Goal: Information Seeking & Learning: Check status

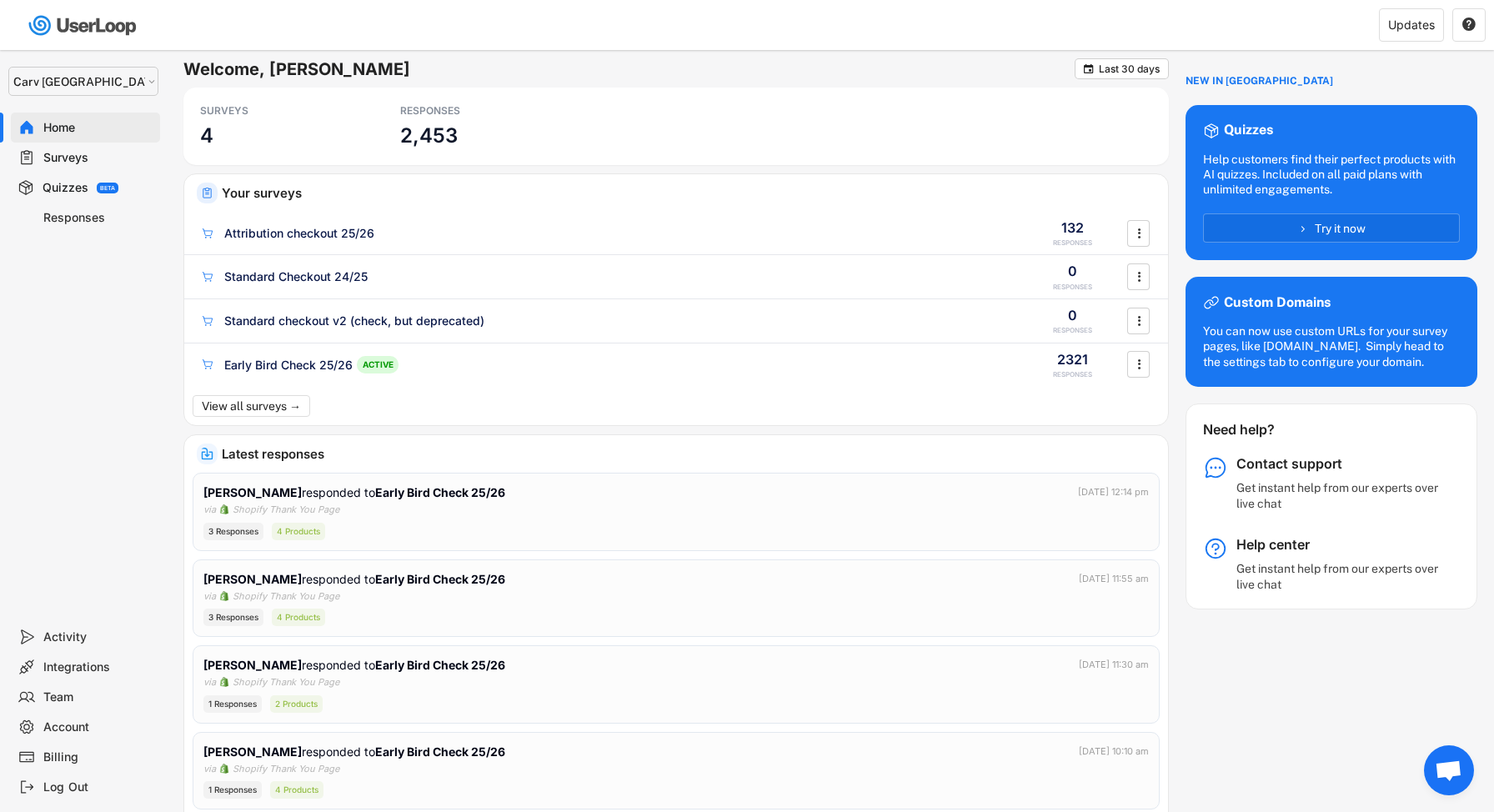
select select ""1348695171700984260__LOOKUP__1664546256262x474730326317858800""
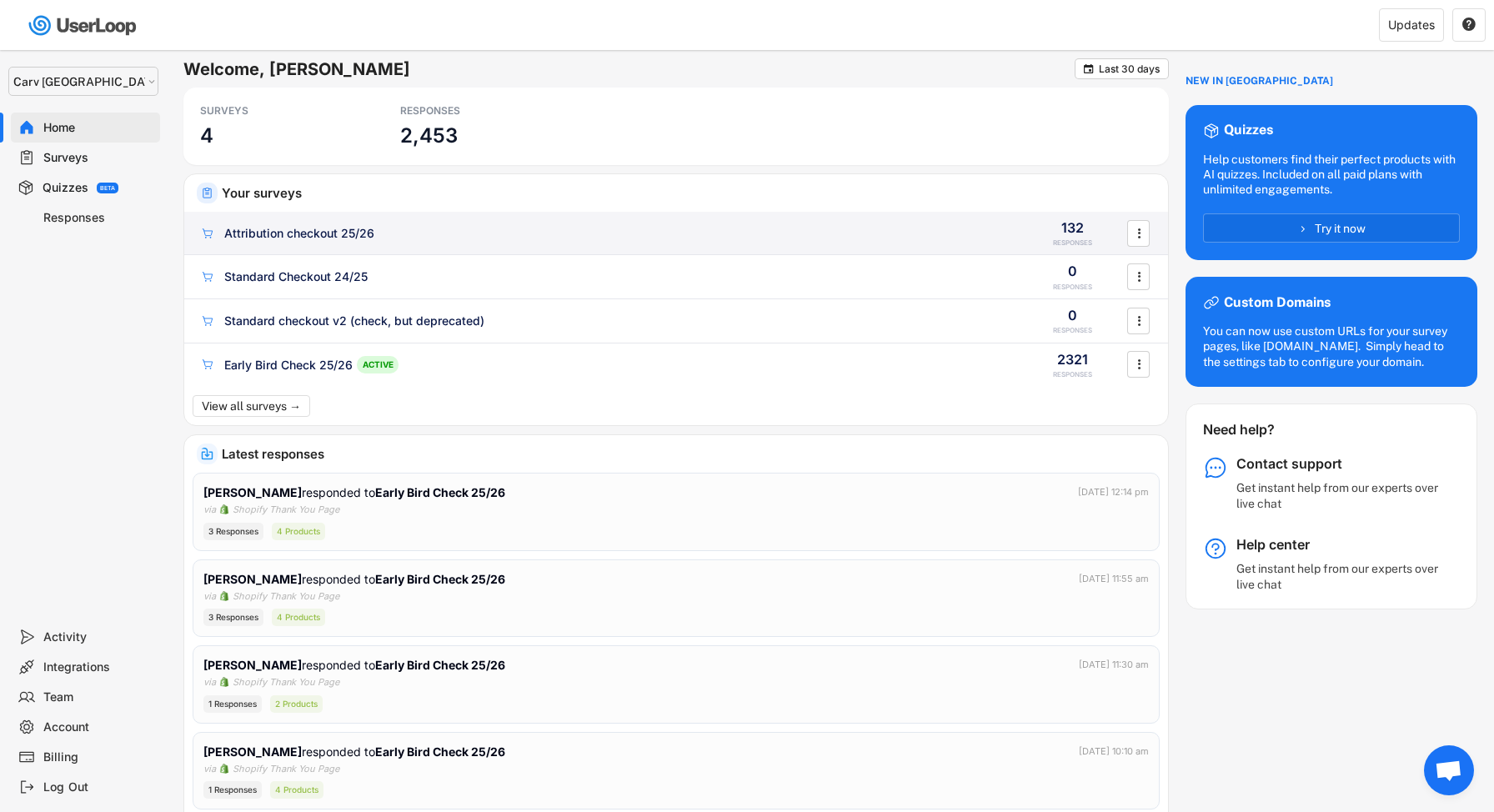
click at [484, 232] on div "Attribution checkout 25/26 ACTIVE" at bounding box center [606, 233] width 813 height 18
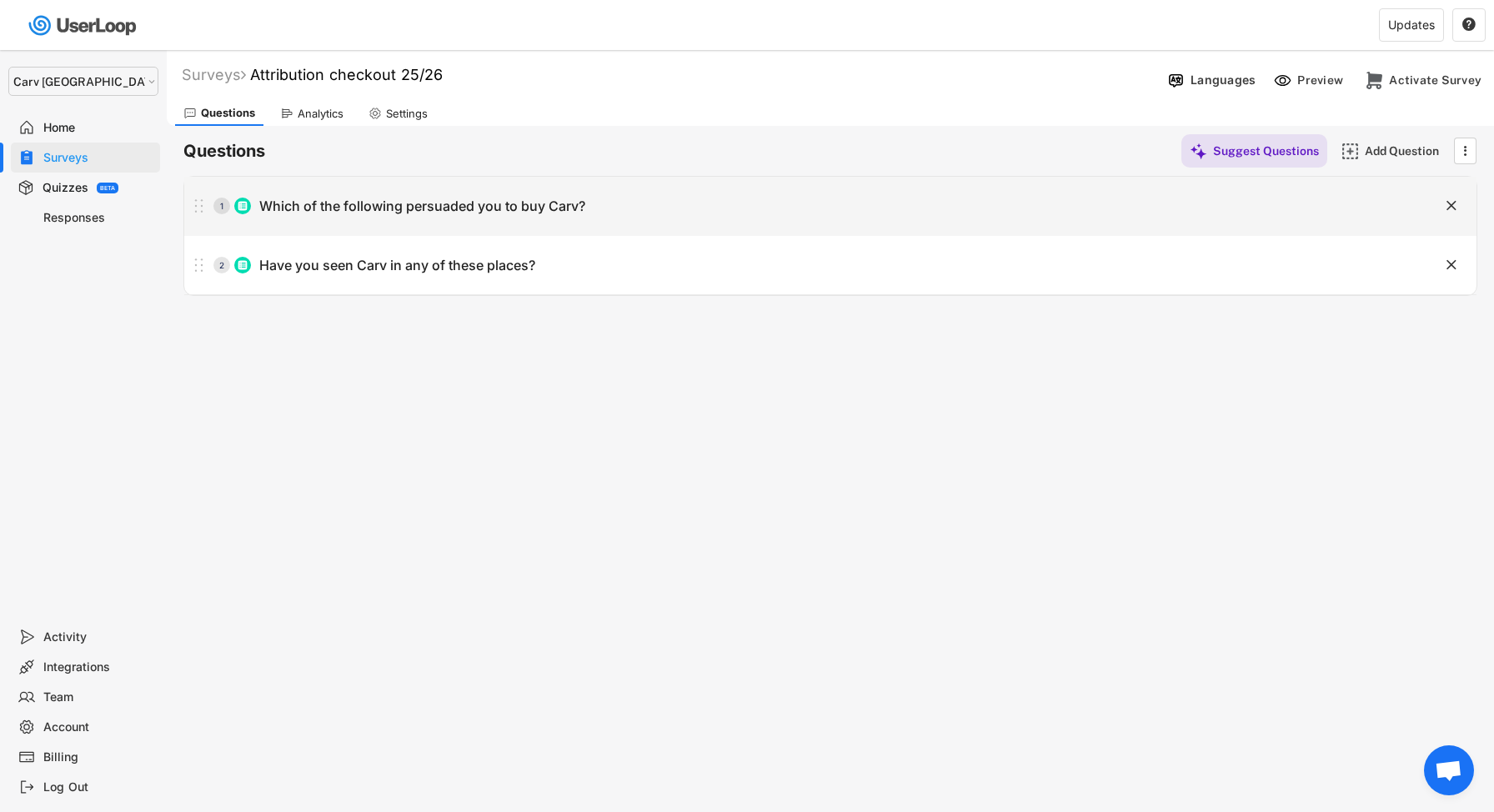
click at [652, 203] on div "1 Which of the following persuaded you to buy Carv?" at bounding box center [788, 206] width 1209 height 33
type input "Which of the following persuaded you to buy Carv?"
type input "Recommended by Carv user"
type input "Youtube - Carv's channel"
type input "Social Media Ad"
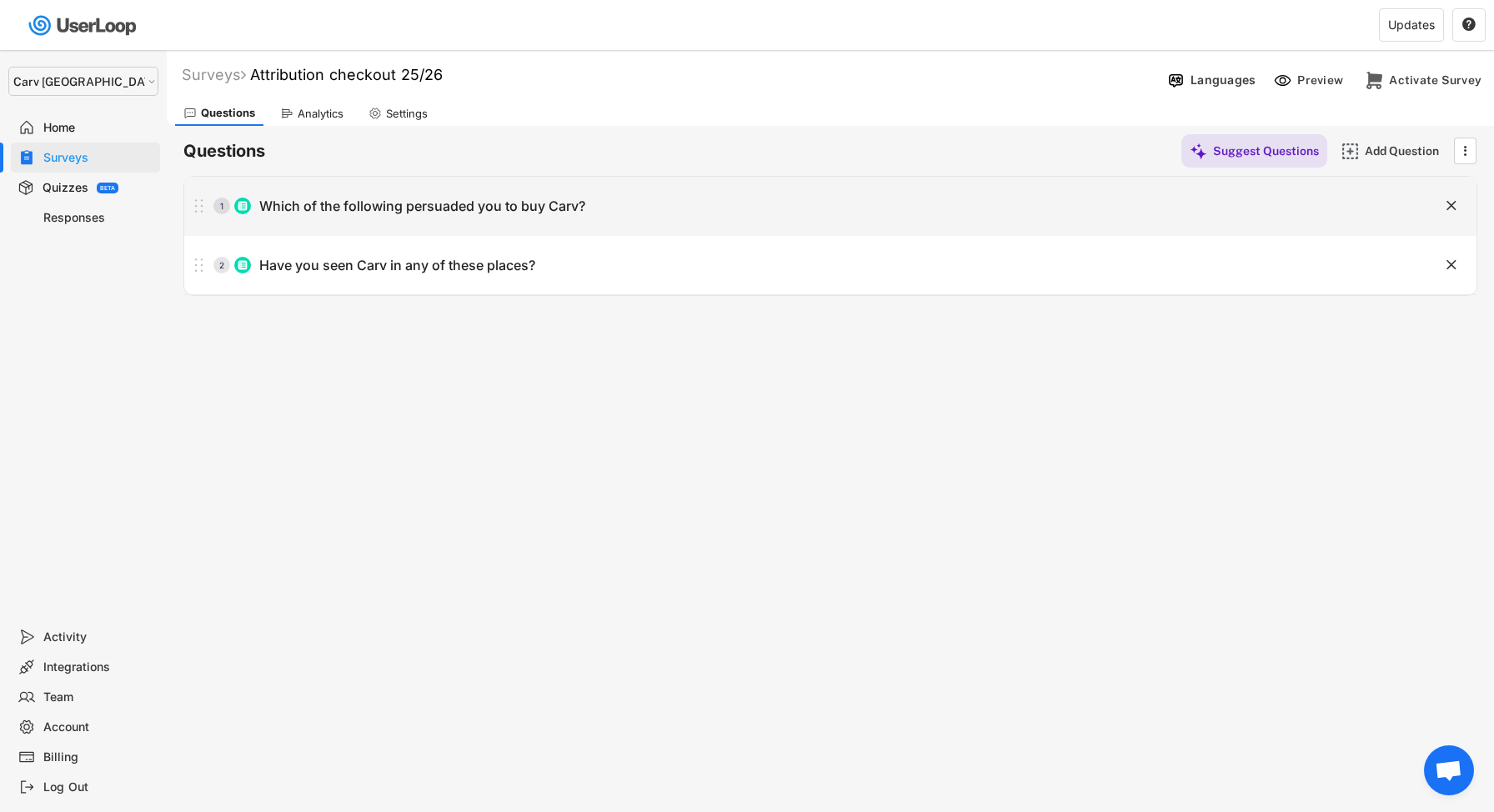
type input "Instructor / patroller recommendation"
type input "Retail store"
type input "[PERSON_NAME]'s email"
type input "Podcast"
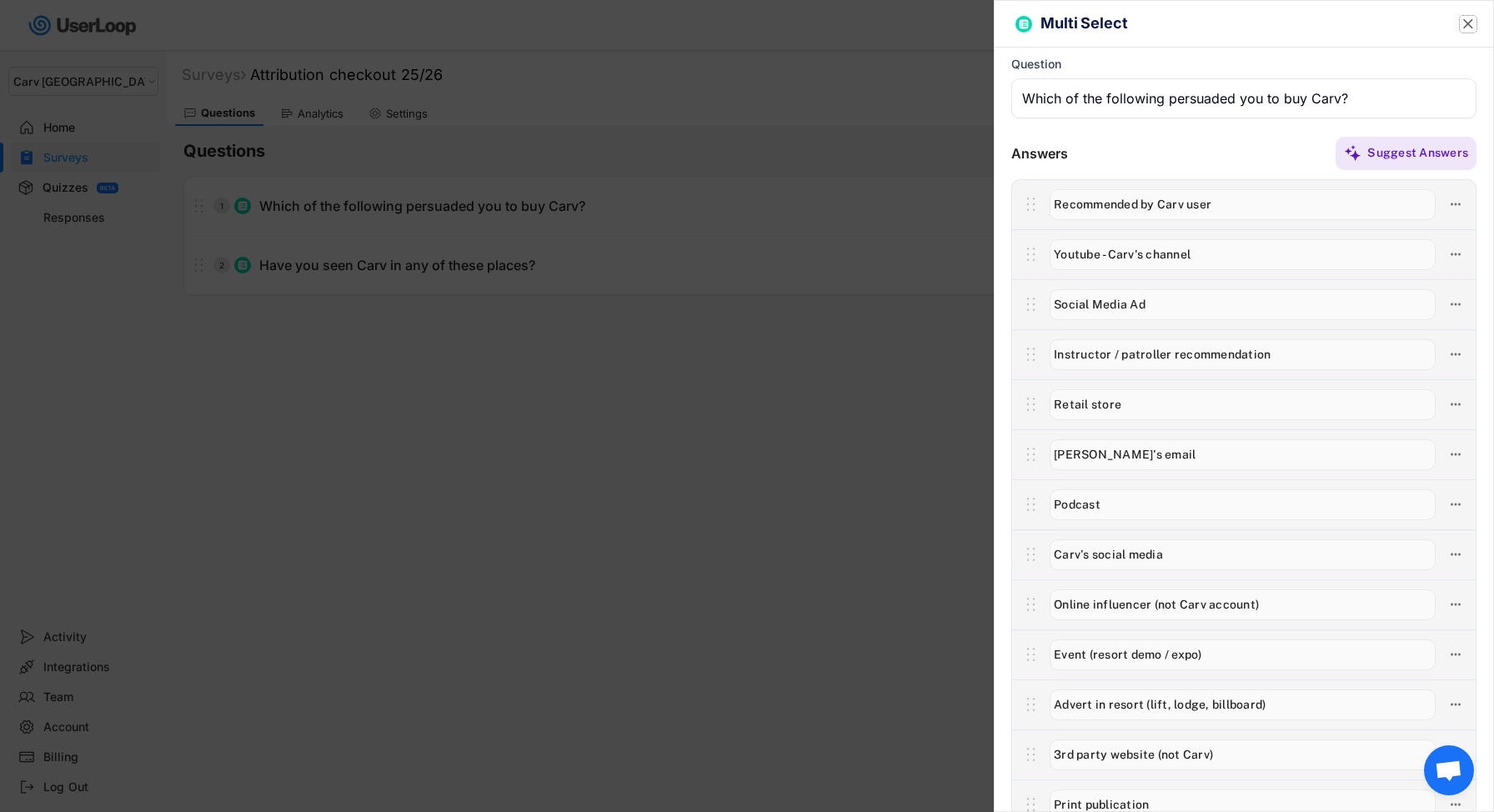
click at [1467, 16] on text "" at bounding box center [1468, 24] width 10 height 18
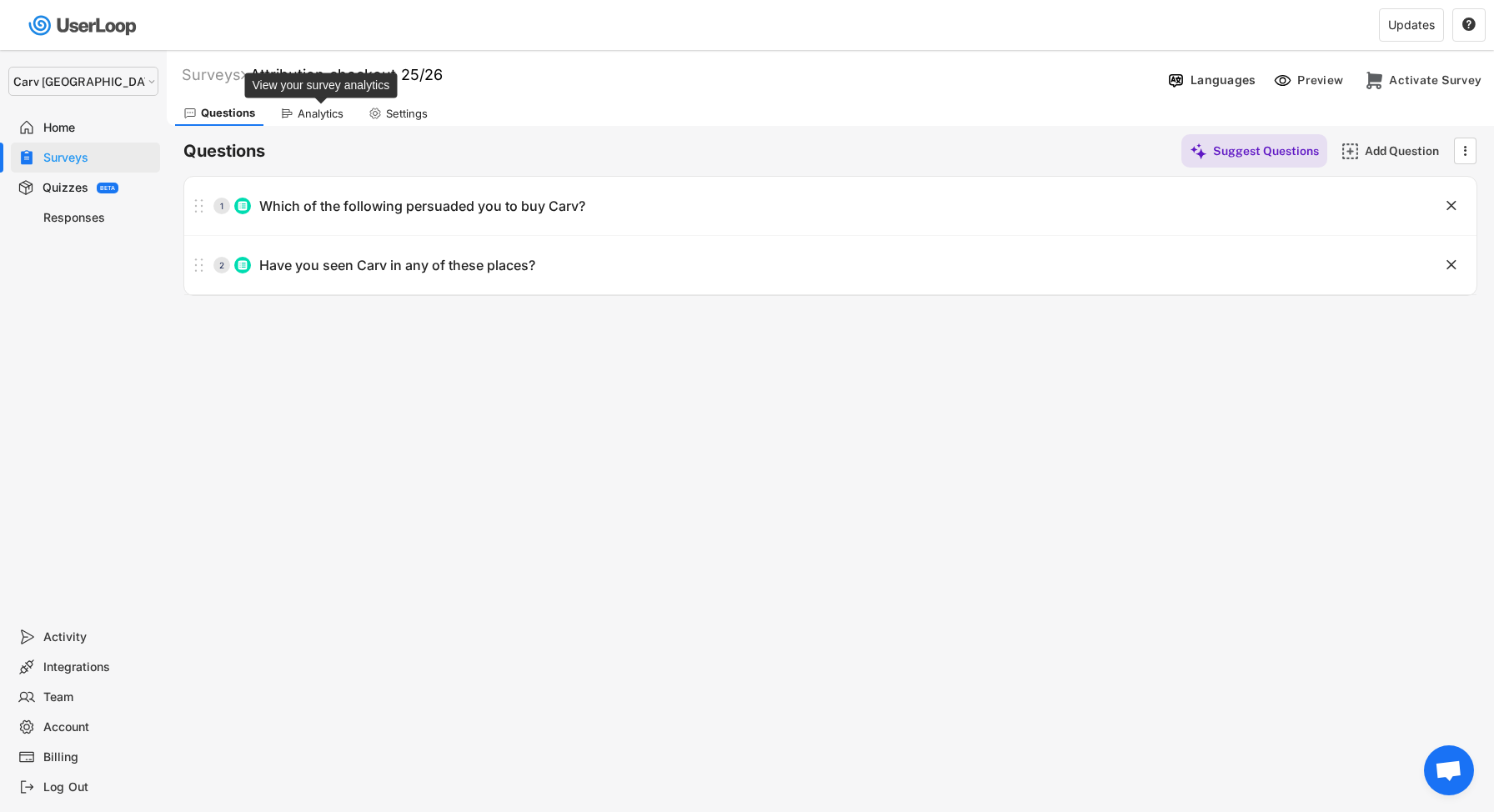
click at [315, 113] on div "Analytics" at bounding box center [321, 113] width 46 height 14
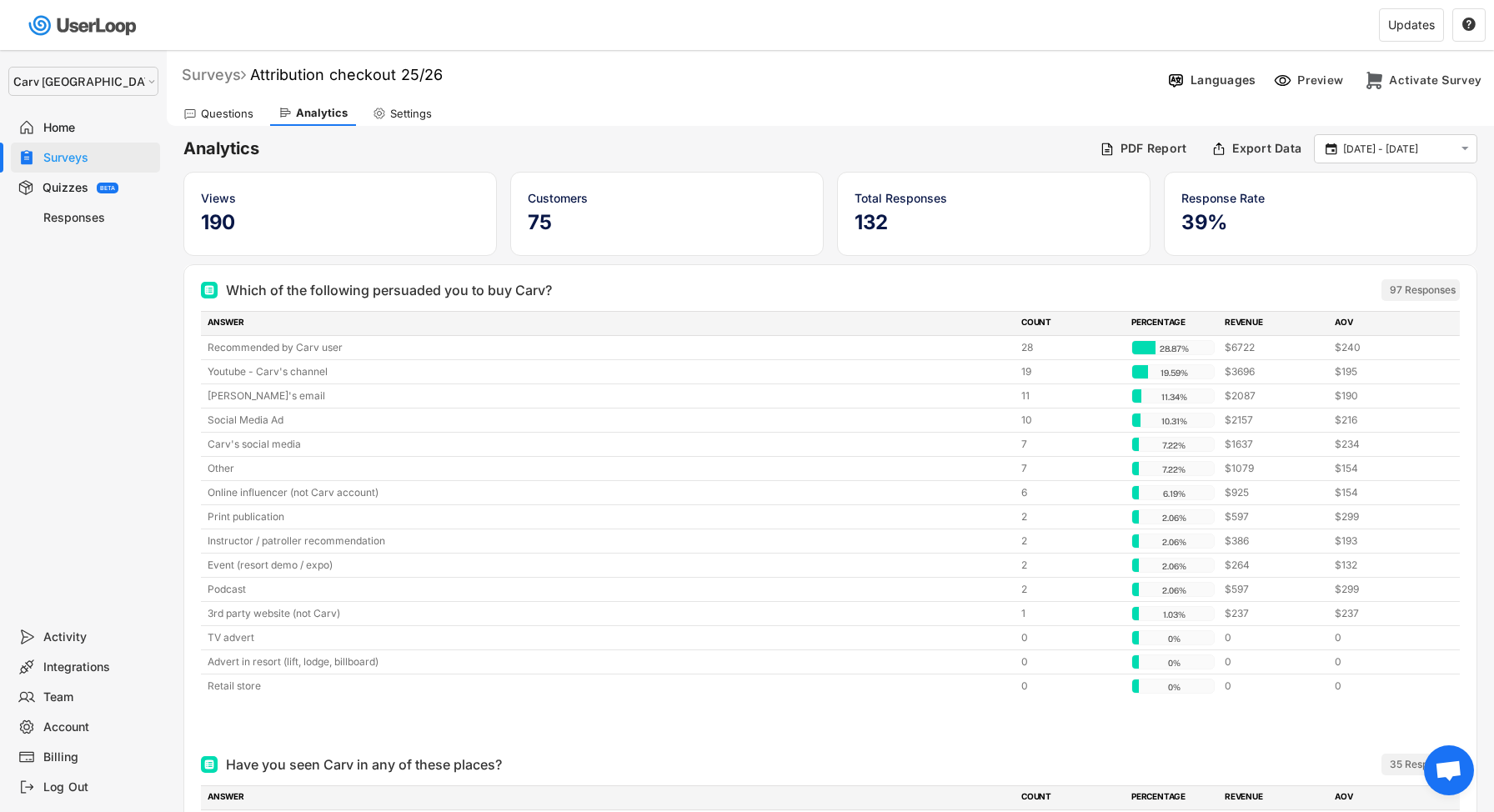
click at [218, 73] on div "Surveys" at bounding box center [213, 74] width 64 height 19
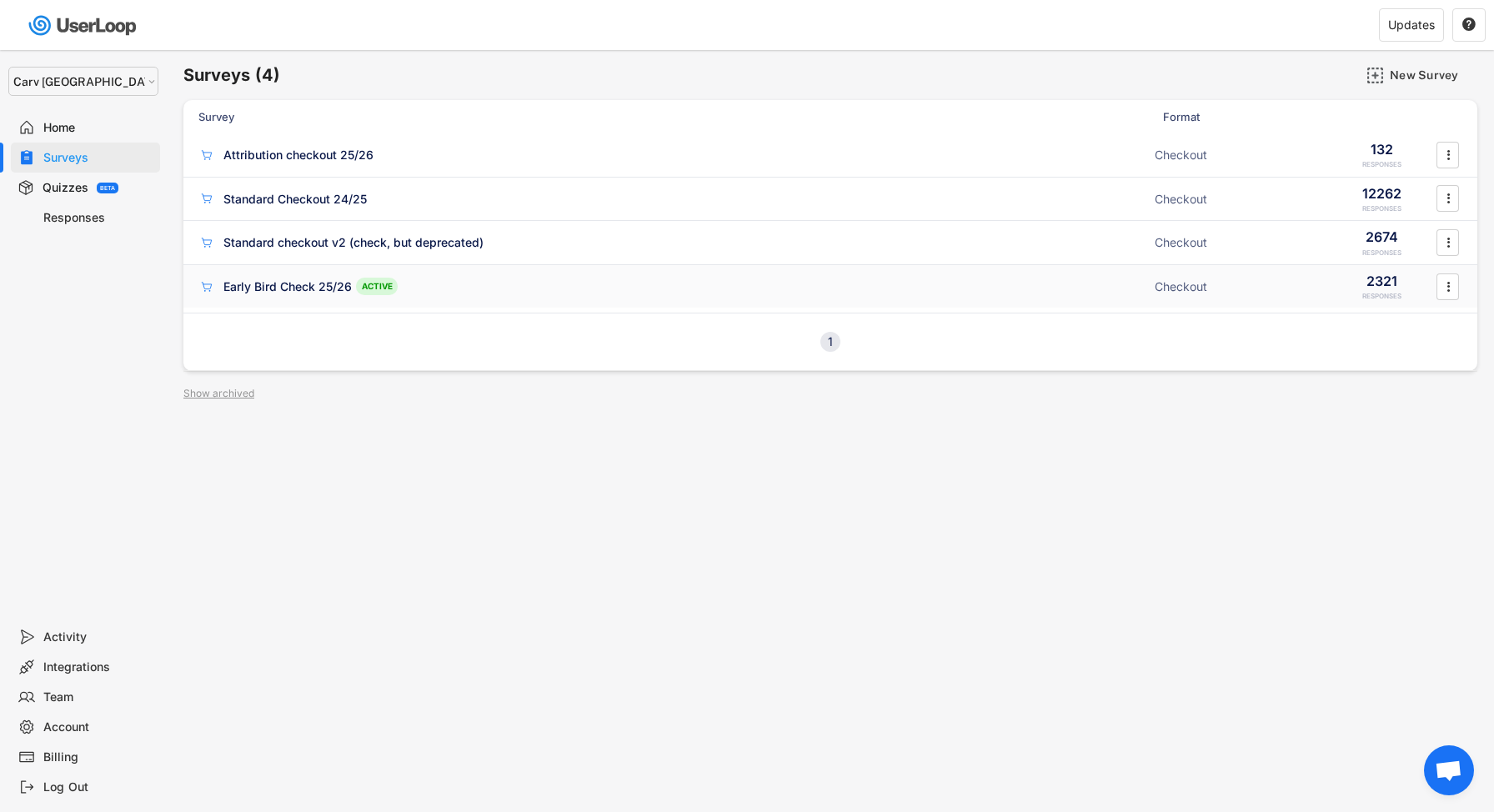
click at [299, 285] on div "Early Bird Check 25/26" at bounding box center [288, 287] width 129 height 17
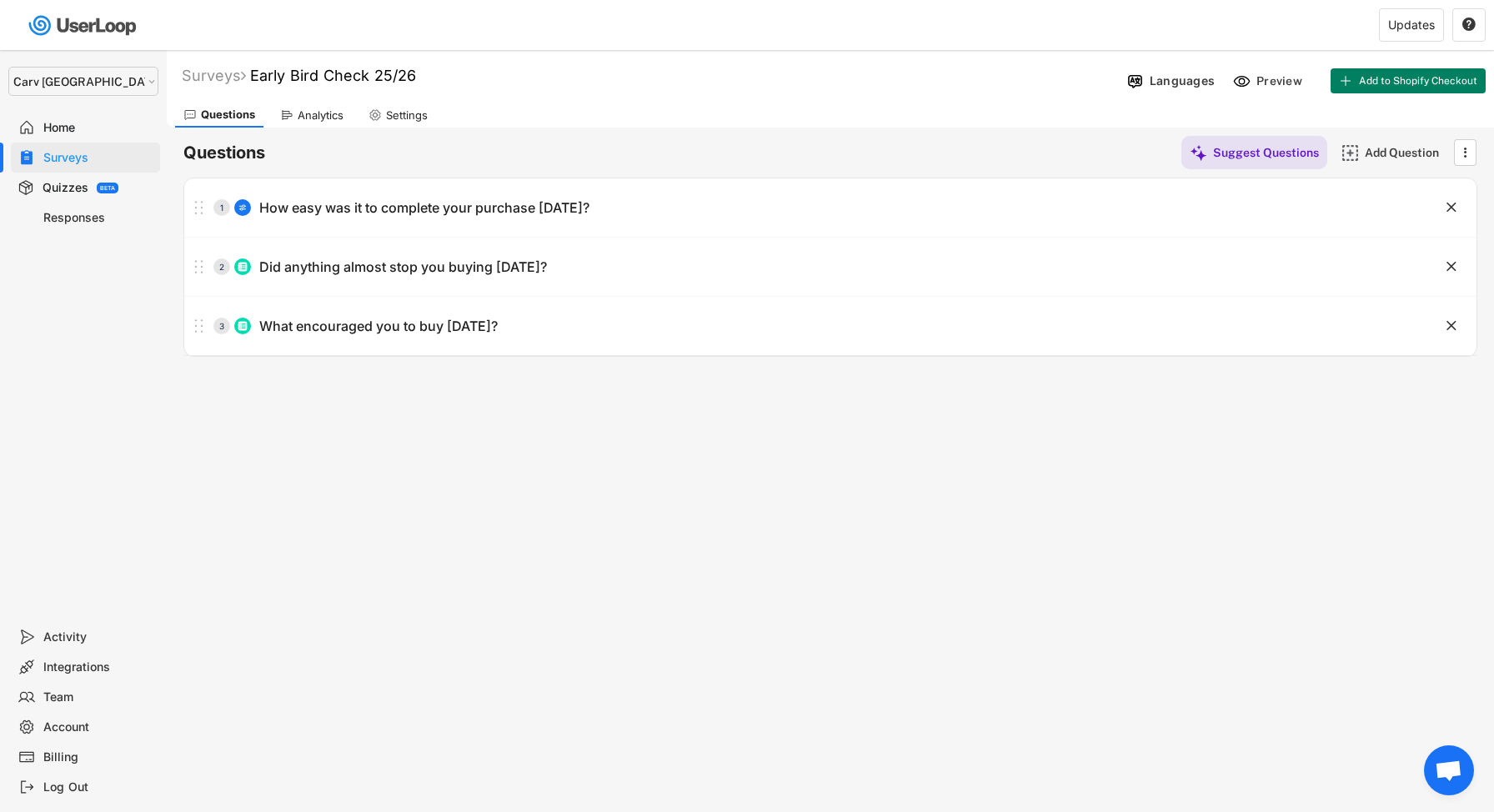
click at [320, 103] on div "Analytics" at bounding box center [312, 114] width 80 height 25
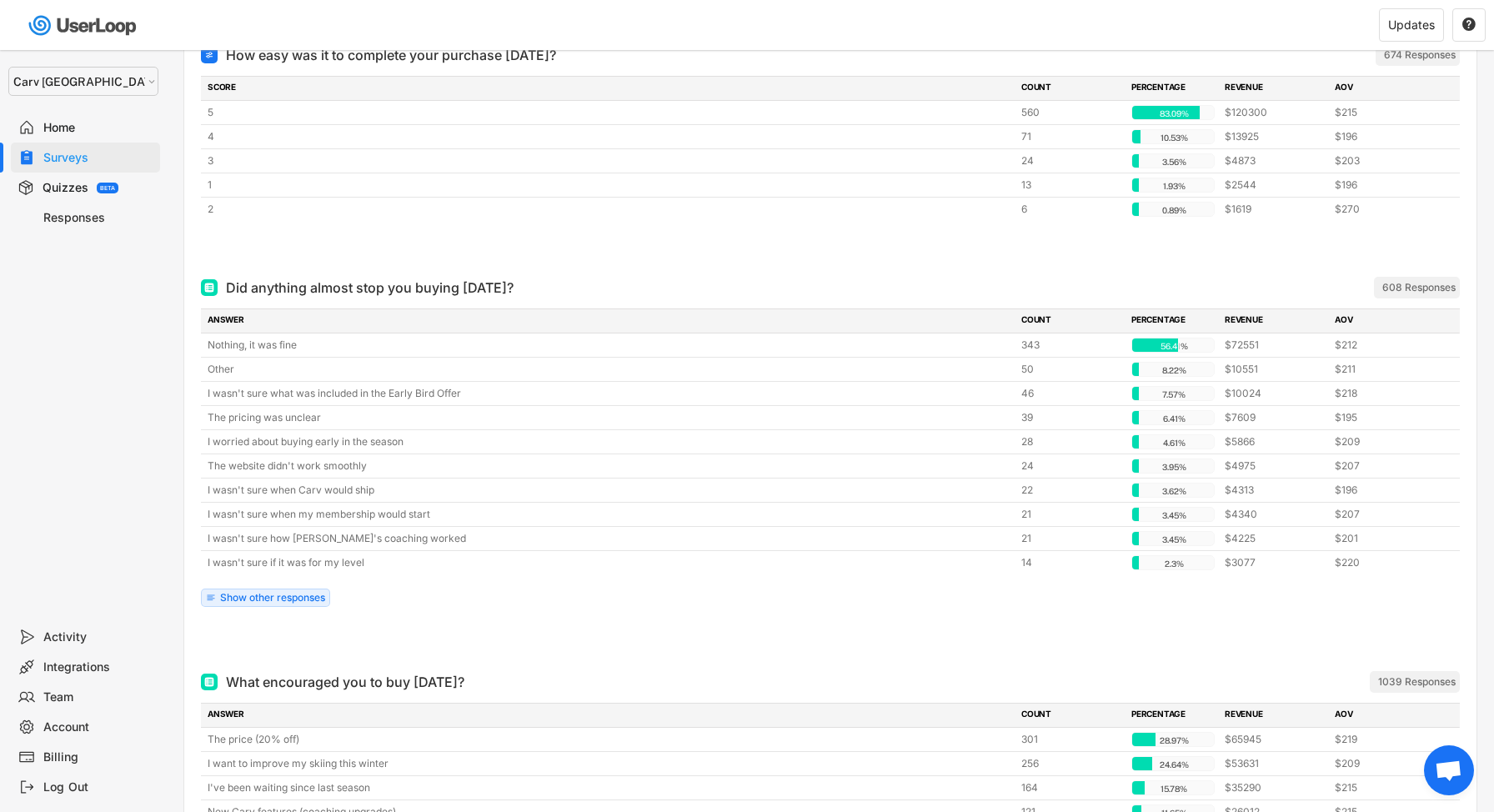
scroll to position [310, 0]
